Goal: Transaction & Acquisition: Purchase product/service

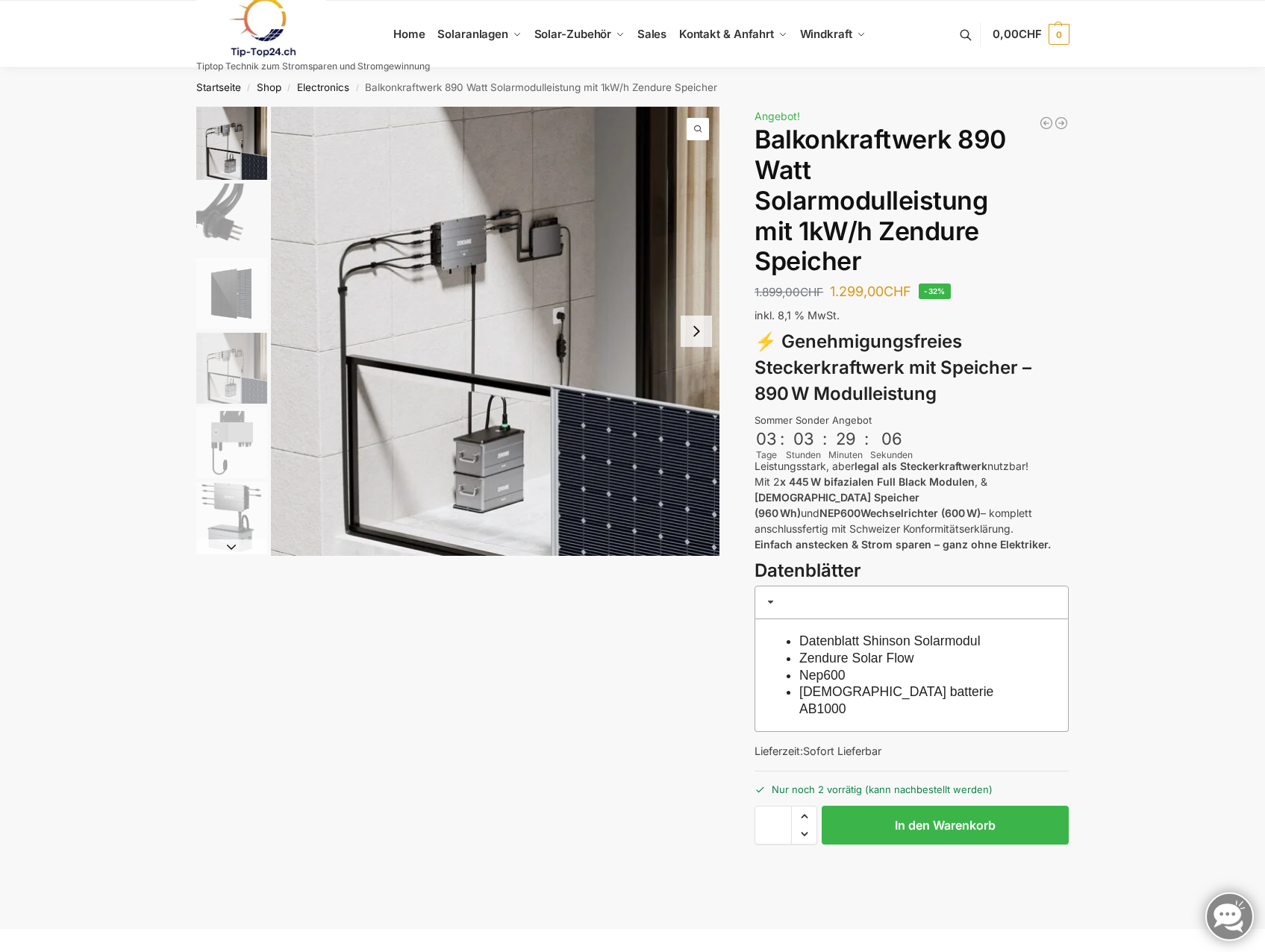
click at [274, 383] on img "1 / 6" at bounding box center [495, 331] width 449 height 449
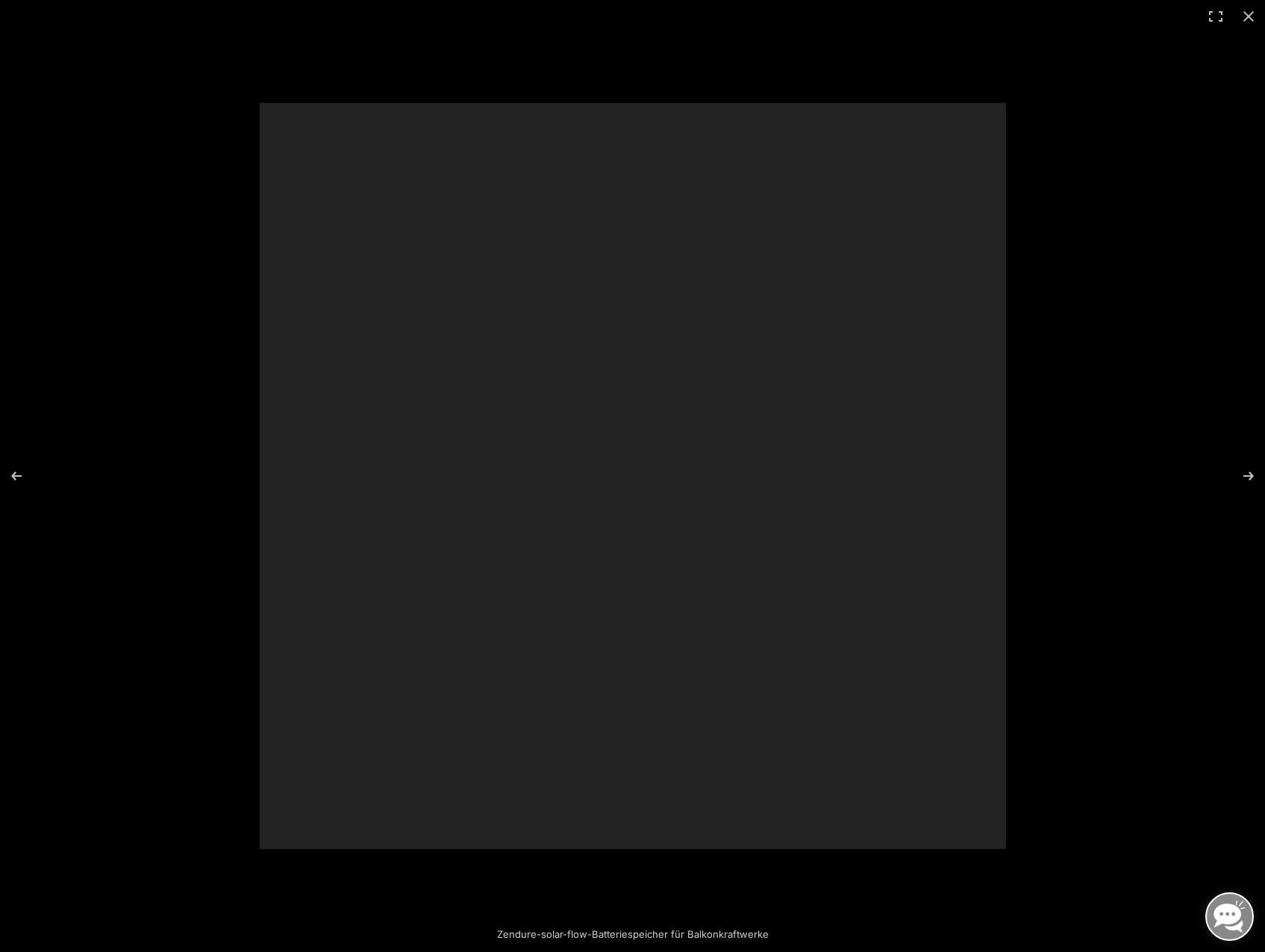
click at [225, 388] on div at bounding box center [632, 476] width 1265 height 952
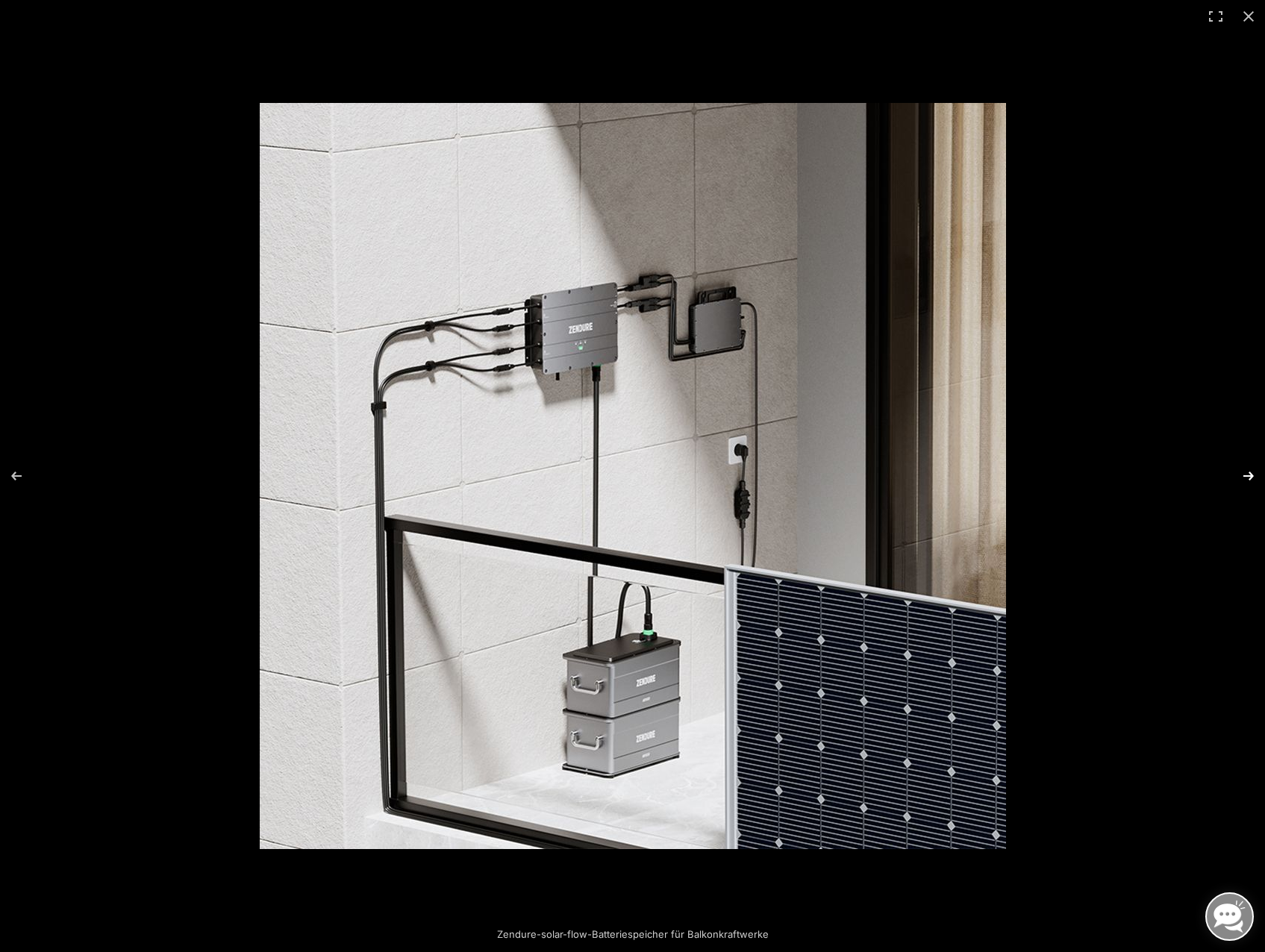
click at [1247, 474] on button "Next (arrow right)" at bounding box center [1239, 476] width 52 height 74
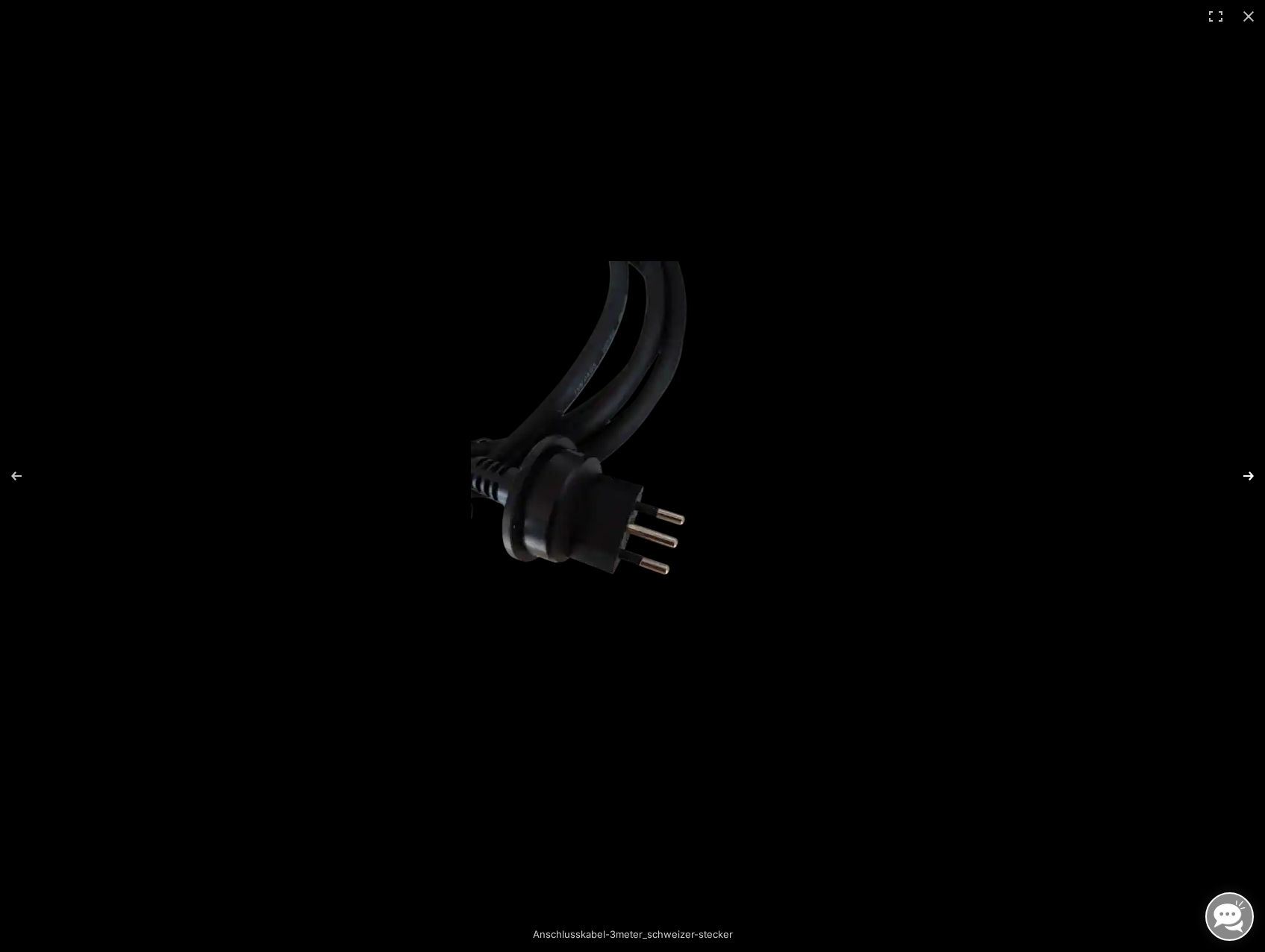
click at [1247, 474] on button "Next (arrow right)" at bounding box center [1239, 476] width 52 height 74
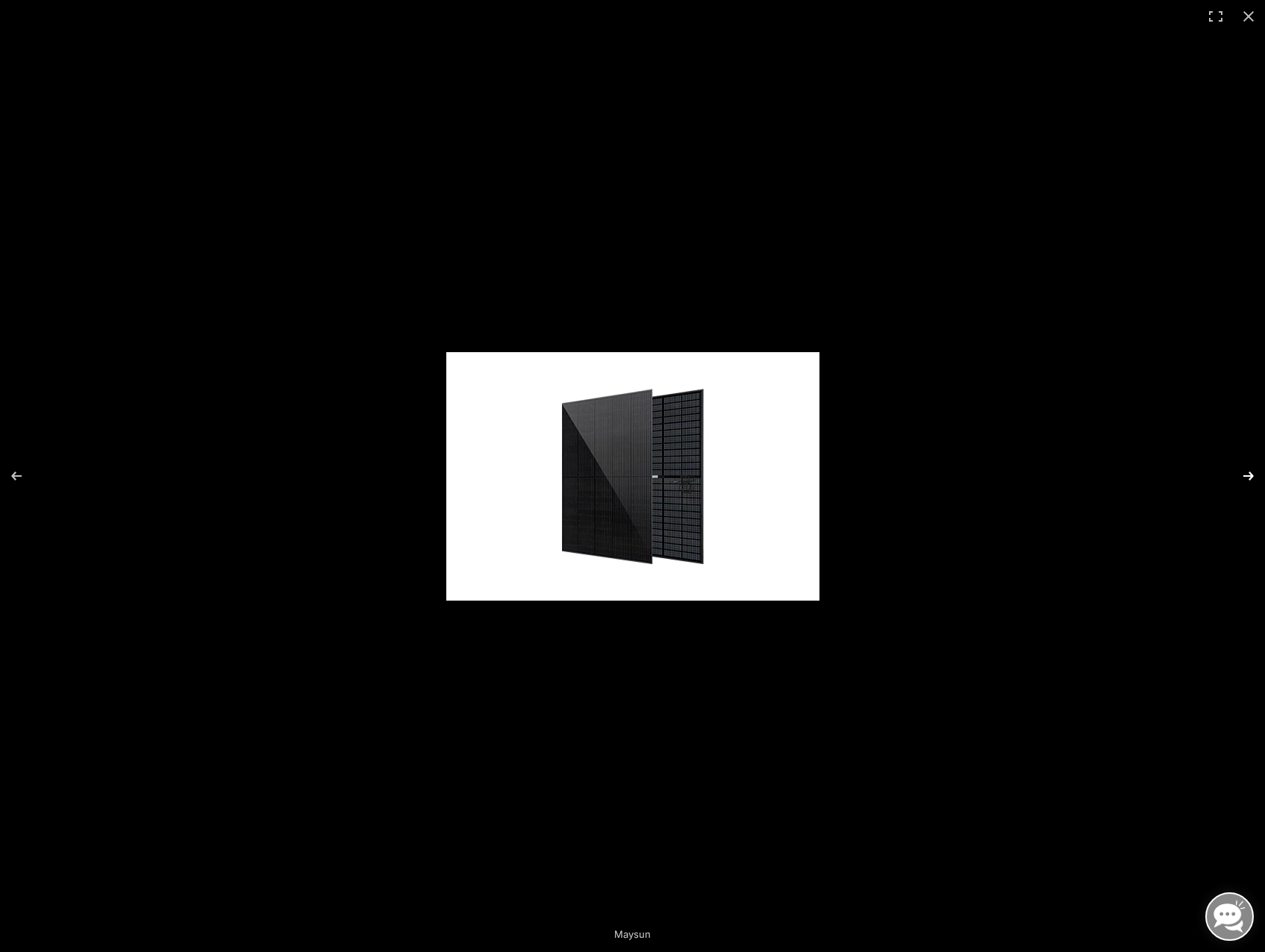
click at [1247, 474] on button "Next (arrow right)" at bounding box center [1239, 476] width 52 height 74
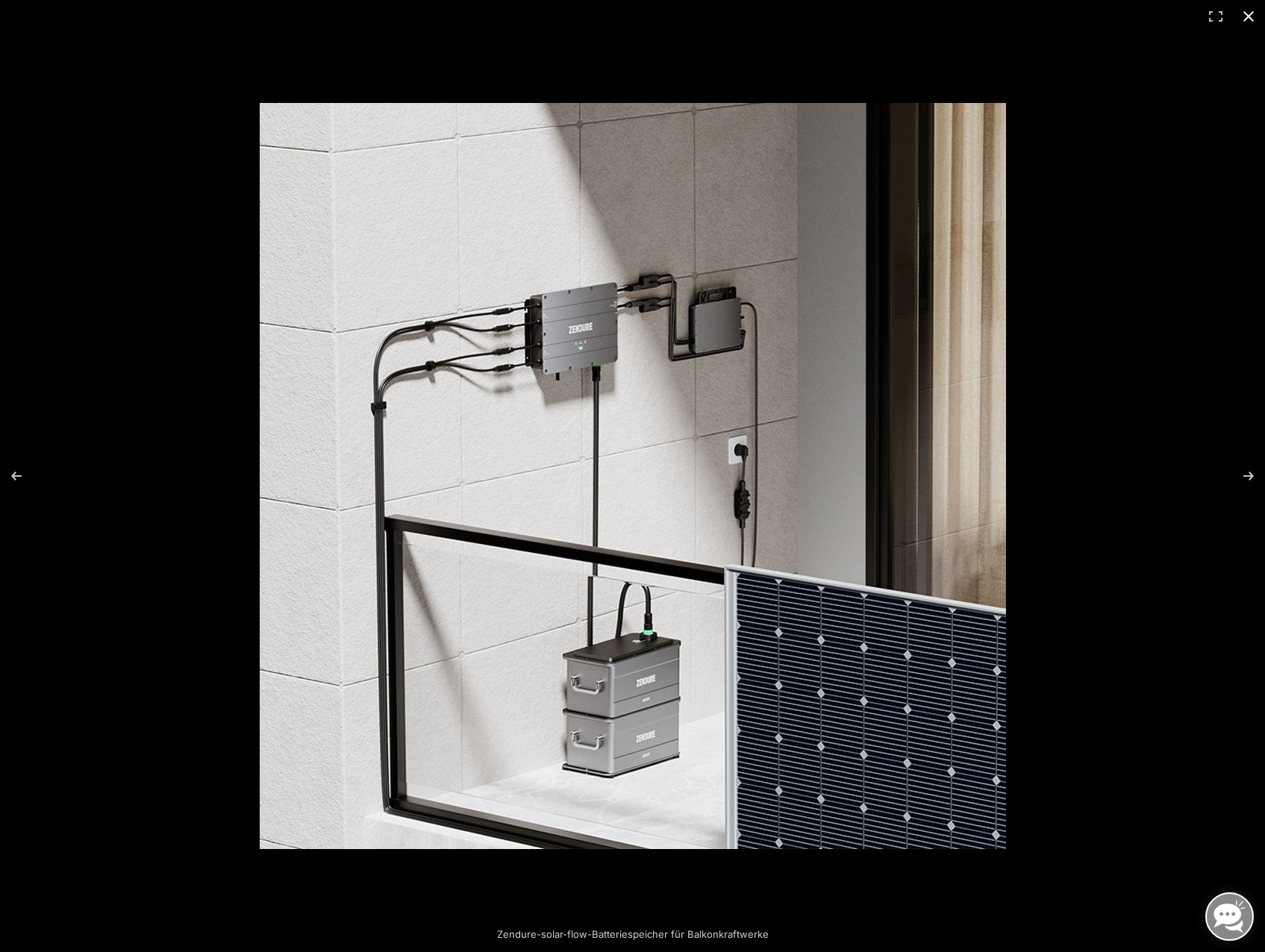
click at [1245, 20] on button "Close (Esc)" at bounding box center [1248, 16] width 33 height 33
